Goal: Transaction & Acquisition: Download file/media

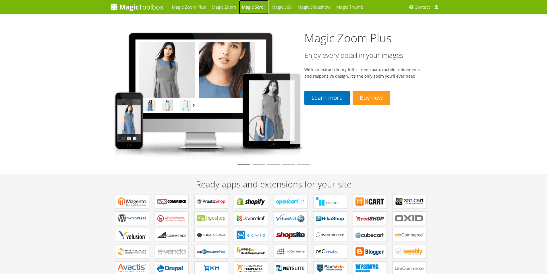
click at [256, 7] on link "Magic Scroll" at bounding box center [254, 7] width 30 height 14
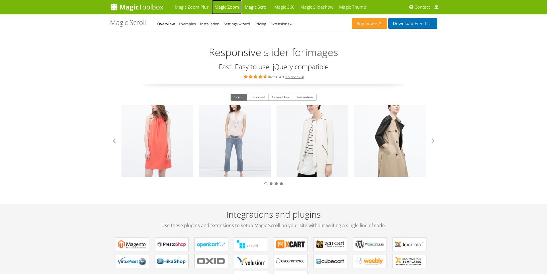
click at [223, 6] on link "Magic Zoom" at bounding box center [227, 7] width 30 height 14
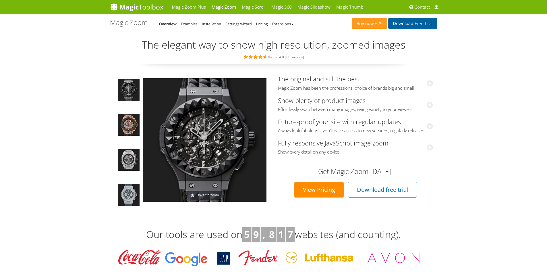
click at [408, 20] on link "Download Free Trial" at bounding box center [412, 23] width 49 height 11
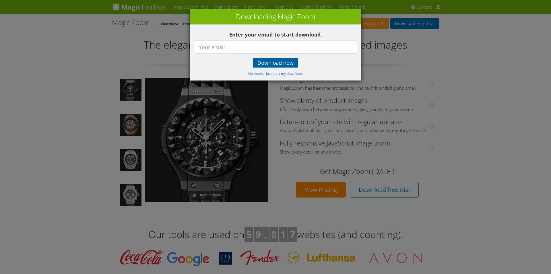
click at [267, 64] on span "Download now" at bounding box center [276, 63] width 36 height 5
